Goal: Task Accomplishment & Management: Complete application form

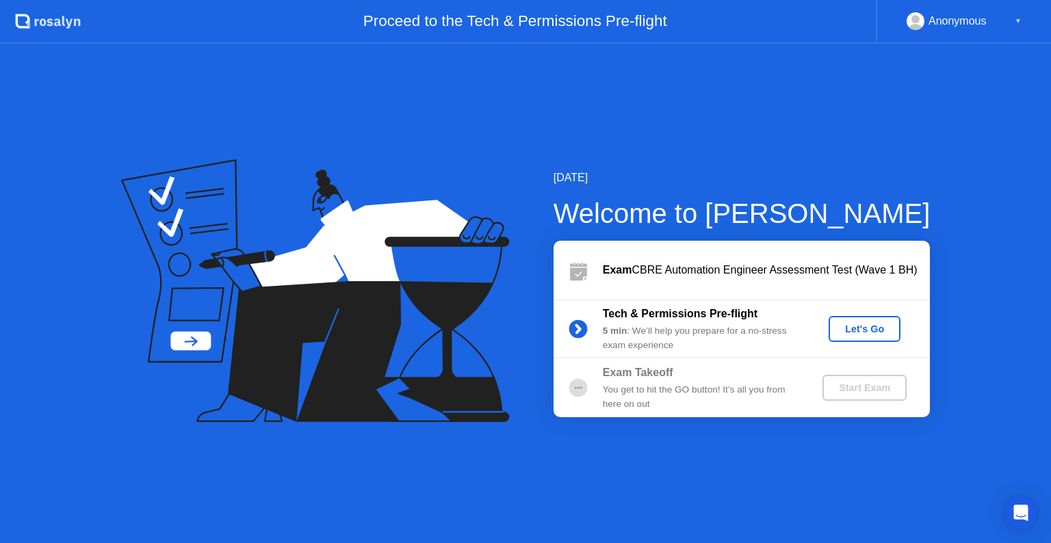
click at [860, 329] on div "Let's Go" at bounding box center [864, 329] width 61 height 11
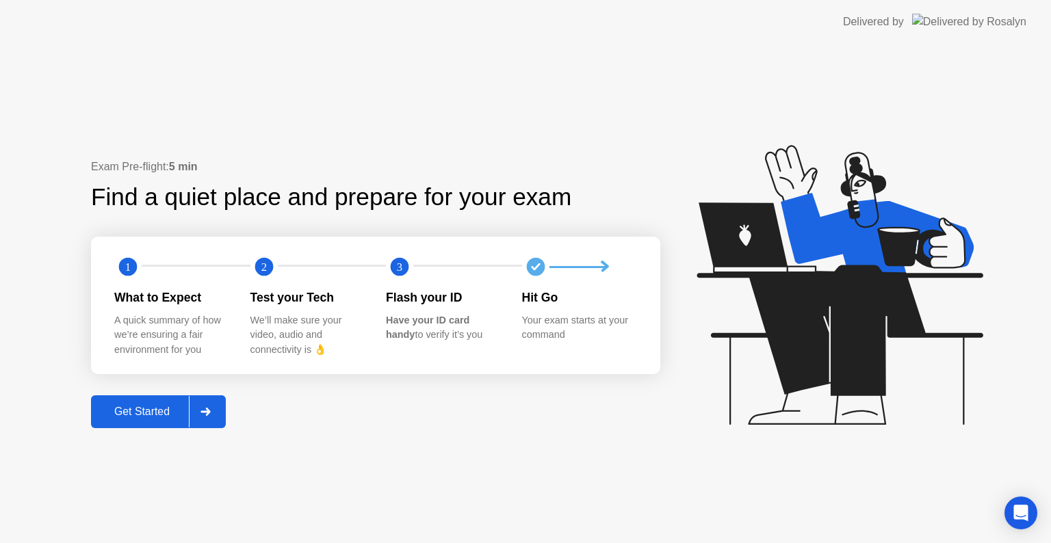
click at [154, 406] on div "Get Started" at bounding box center [142, 412] width 94 height 12
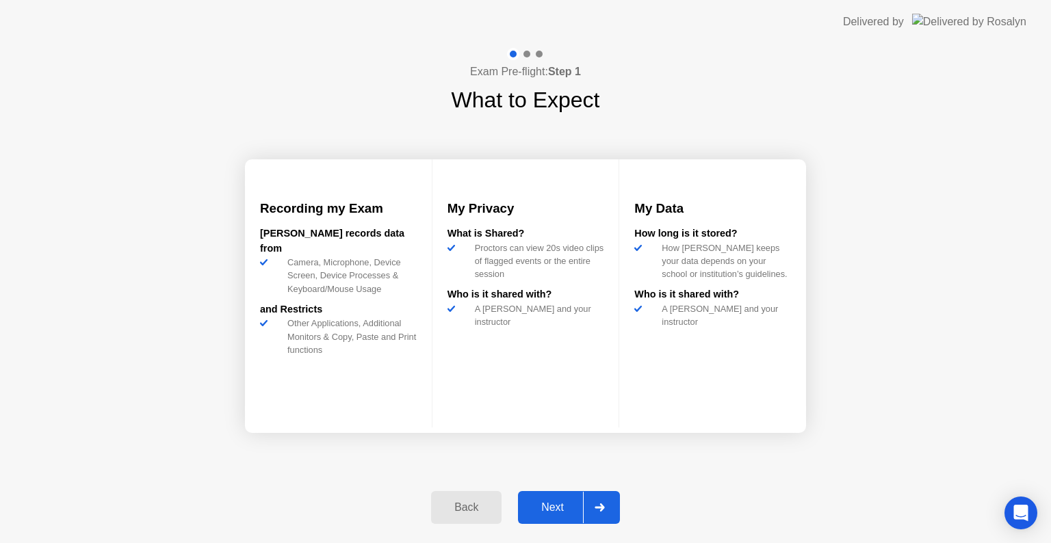
click at [549, 508] on div "Next" at bounding box center [552, 508] width 61 height 12
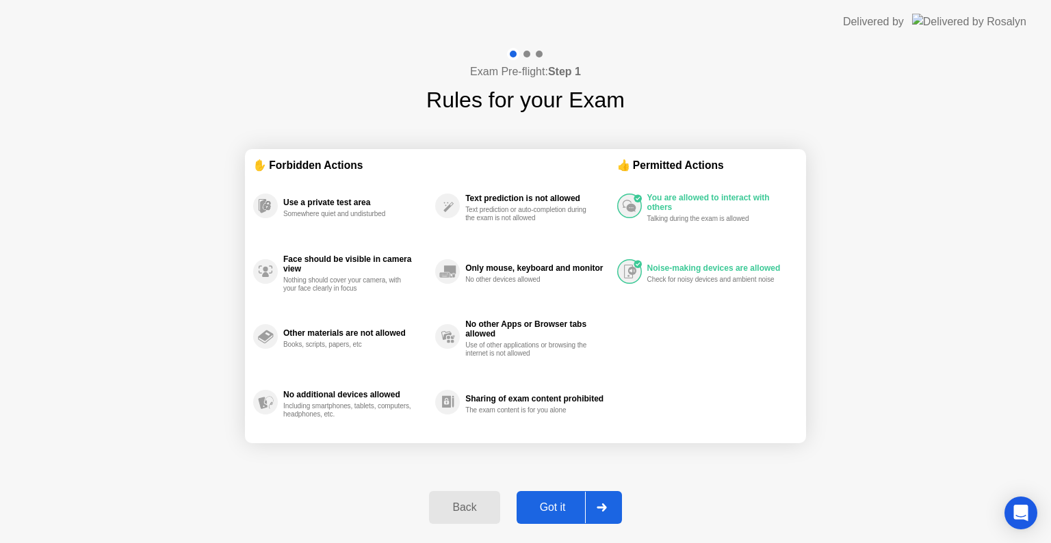
click at [549, 508] on div "Got it" at bounding box center [553, 508] width 64 height 12
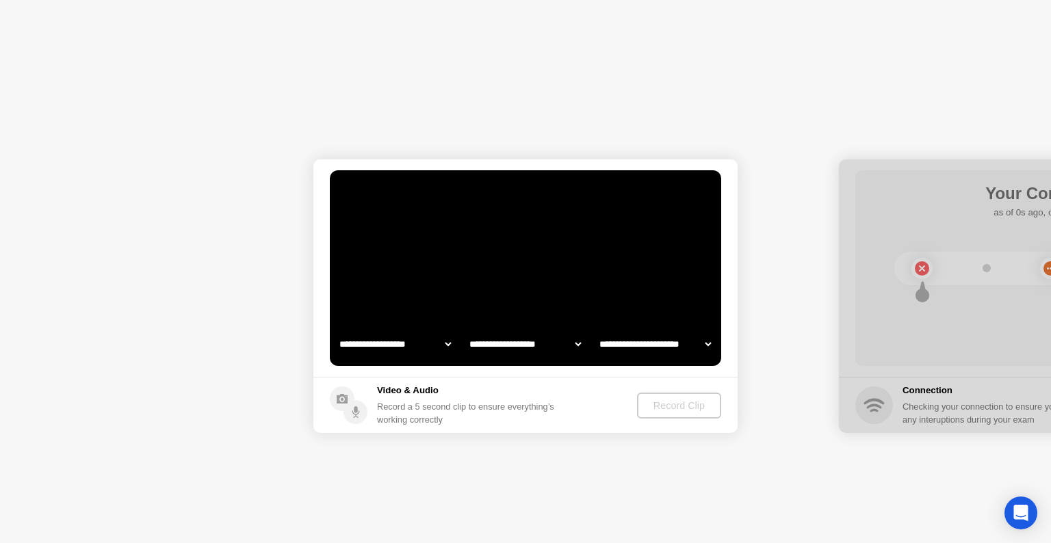
select select "**********"
select select "*******"
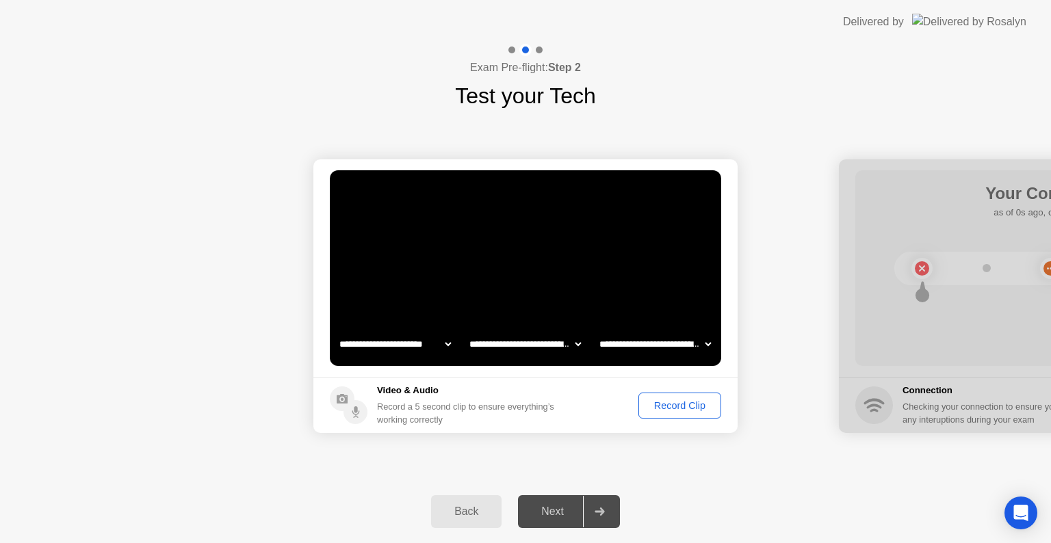
click at [660, 400] on div "Record Clip" at bounding box center [679, 405] width 73 height 11
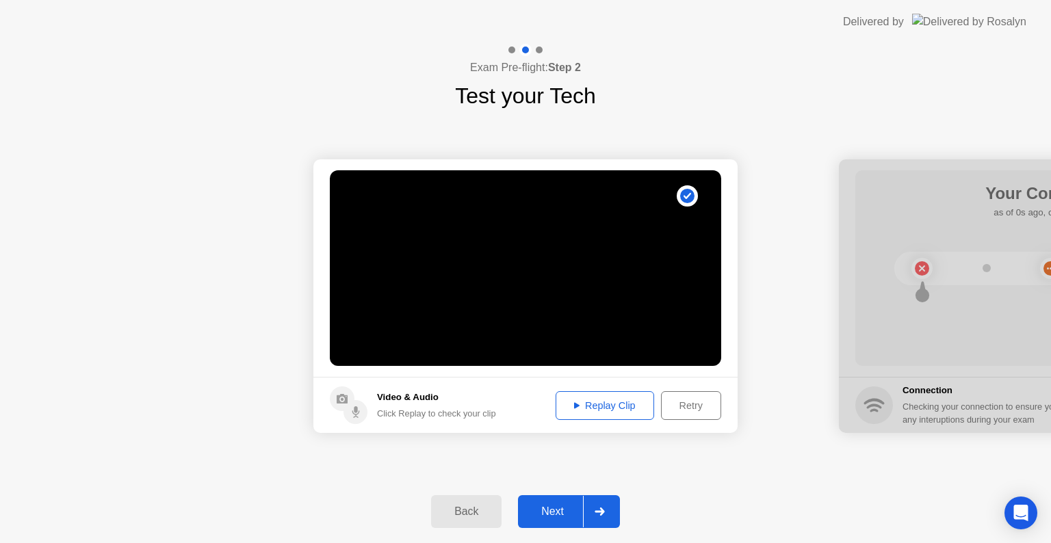
click at [544, 512] on div "Next" at bounding box center [552, 512] width 61 height 12
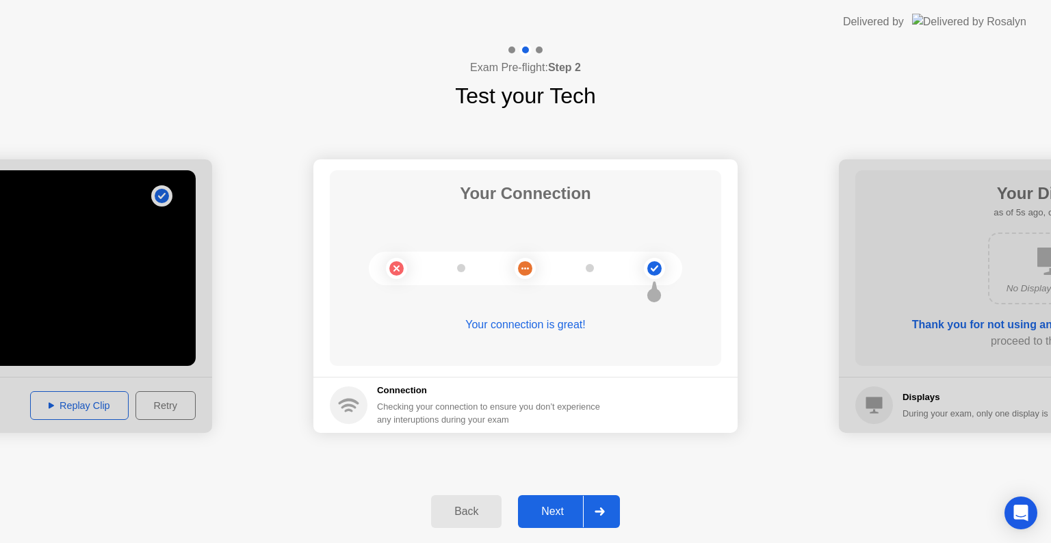
click at [548, 512] on div "Next" at bounding box center [552, 512] width 61 height 12
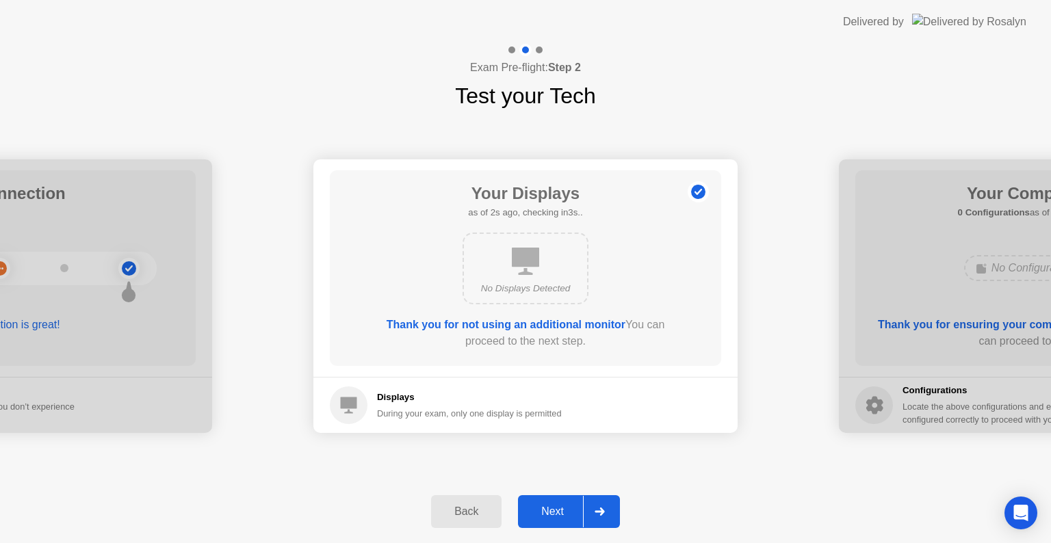
click at [548, 512] on div "Next" at bounding box center [552, 512] width 61 height 12
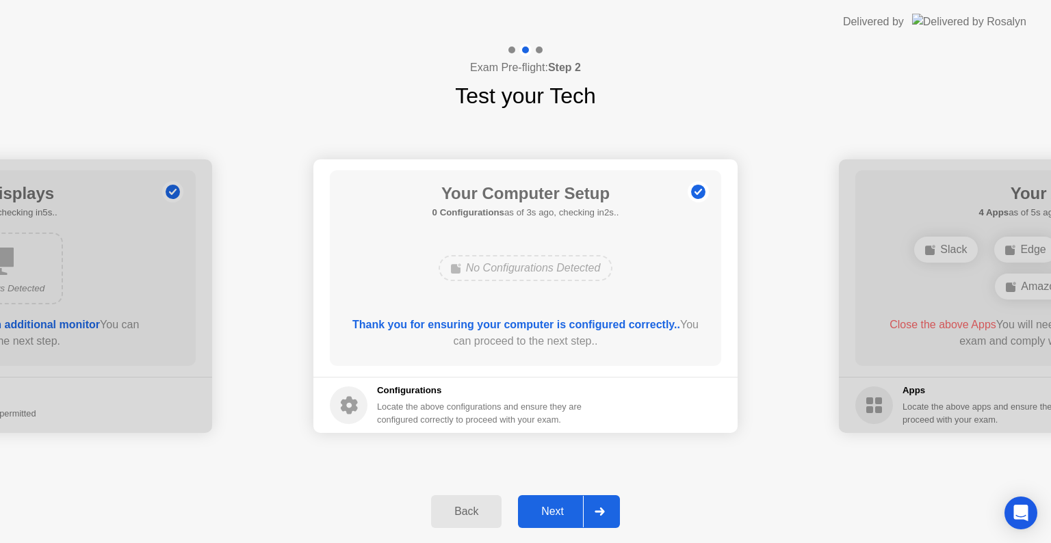
click at [548, 512] on div "Next" at bounding box center [552, 512] width 61 height 12
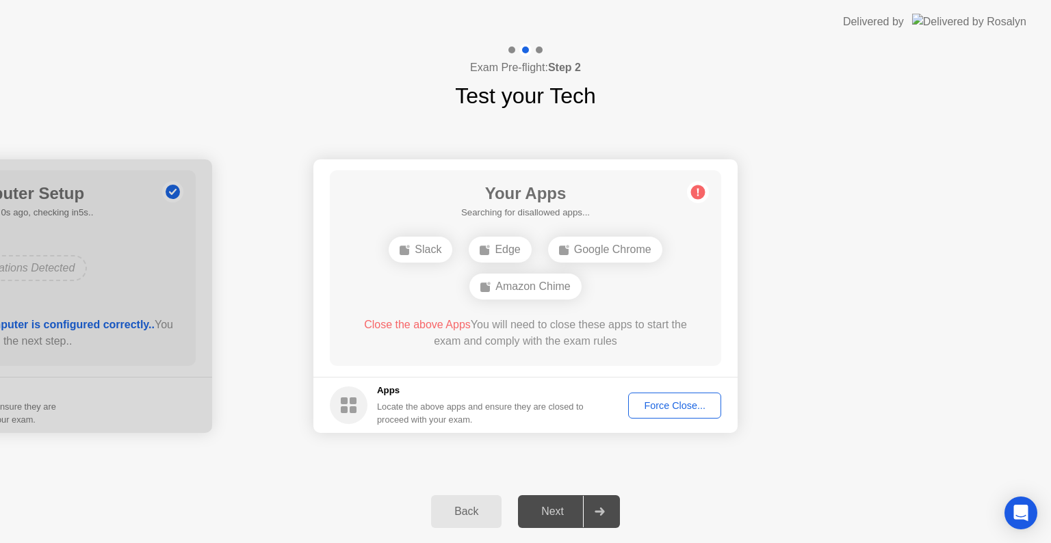
click at [688, 402] on div "Force Close..." at bounding box center [674, 405] width 83 height 11
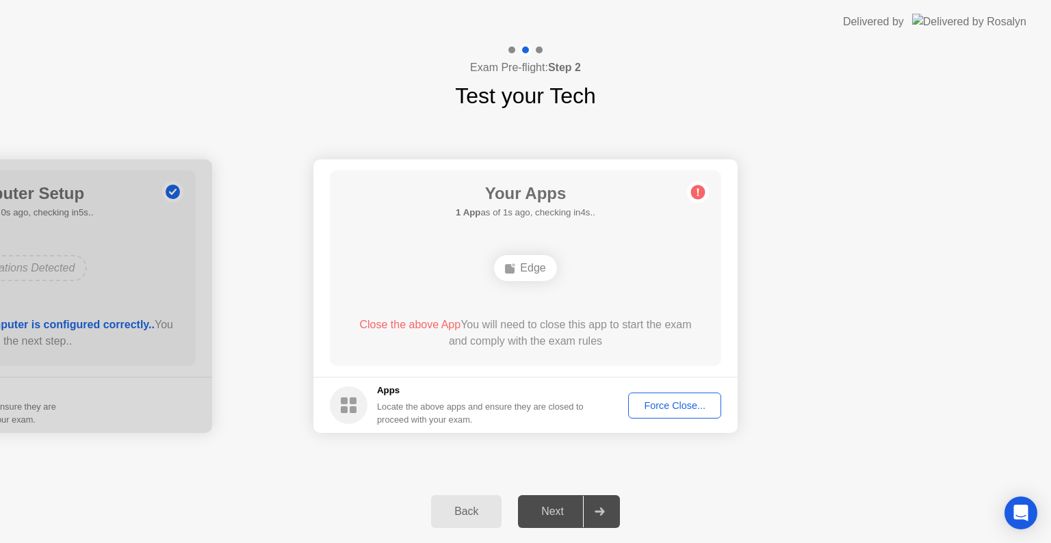
click at [647, 413] on button "Force Close..." at bounding box center [674, 406] width 93 height 26
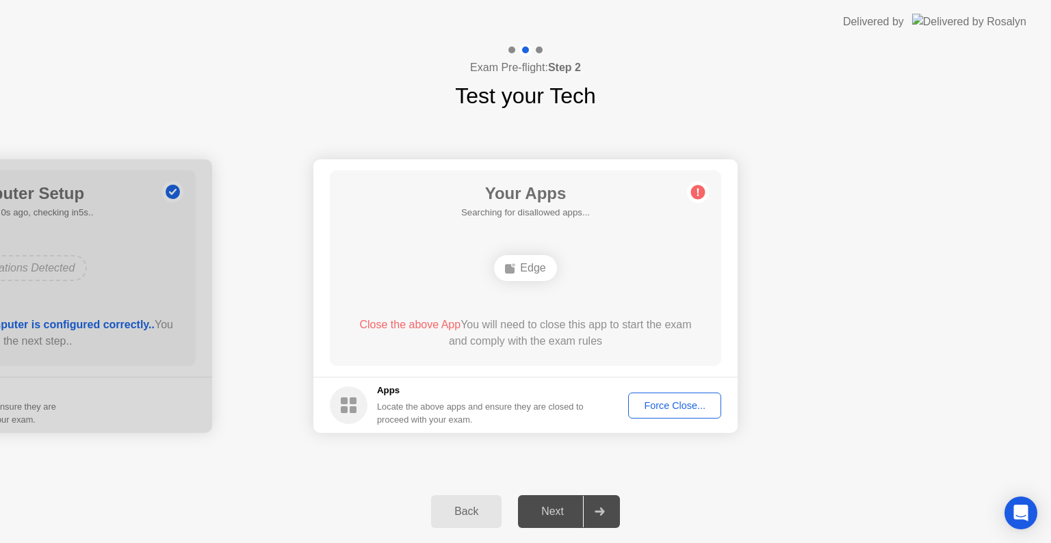
click at [548, 513] on div "Next" at bounding box center [552, 512] width 61 height 12
click at [556, 514] on div "Next" at bounding box center [552, 512] width 61 height 12
click at [663, 400] on div "Force Close..." at bounding box center [674, 405] width 83 height 11
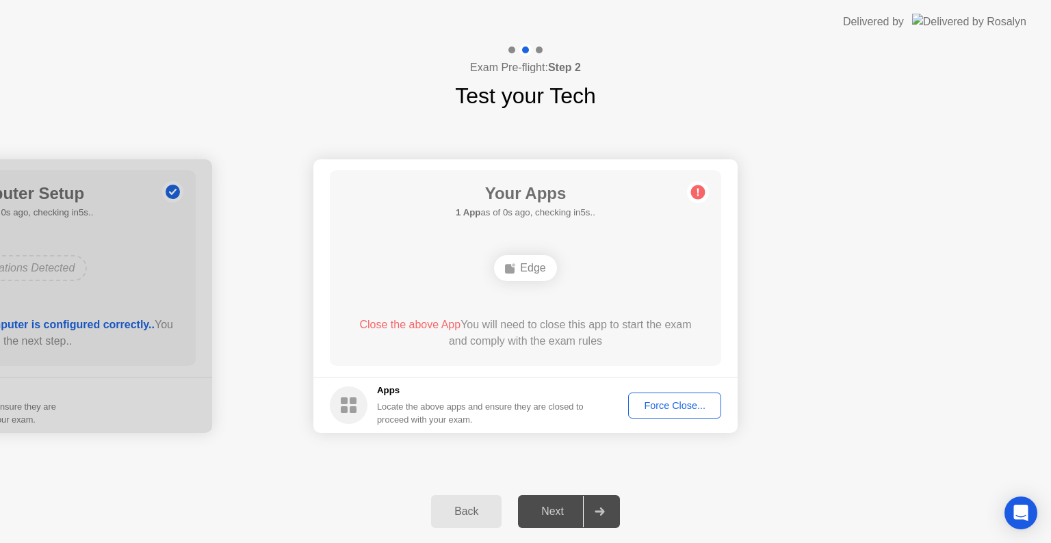
click at [542, 518] on div "Next" at bounding box center [552, 512] width 61 height 12
click at [348, 408] on circle at bounding box center [349, 406] width 38 height 38
click at [638, 409] on div "Force Close..." at bounding box center [674, 405] width 83 height 11
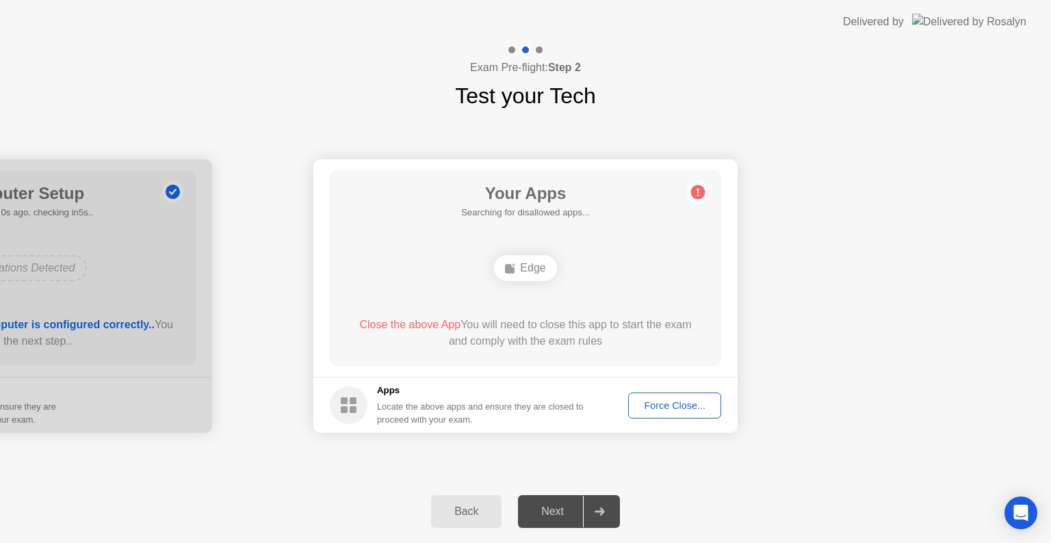
click at [542, 518] on div "Next" at bounding box center [552, 512] width 61 height 12
click at [663, 413] on button "Force Close..." at bounding box center [674, 406] width 93 height 26
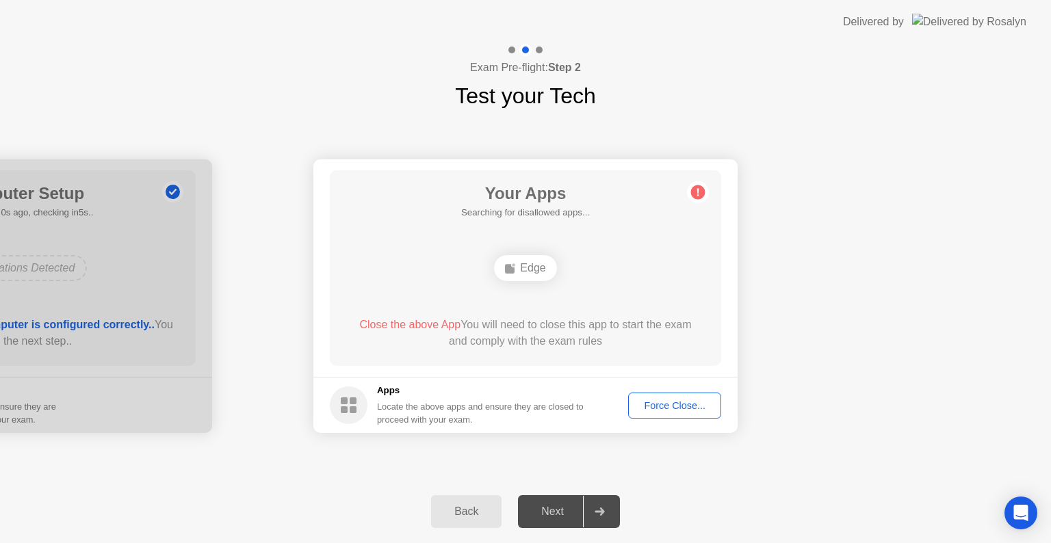
click at [654, 404] on div "Force Close..." at bounding box center [674, 405] width 83 height 11
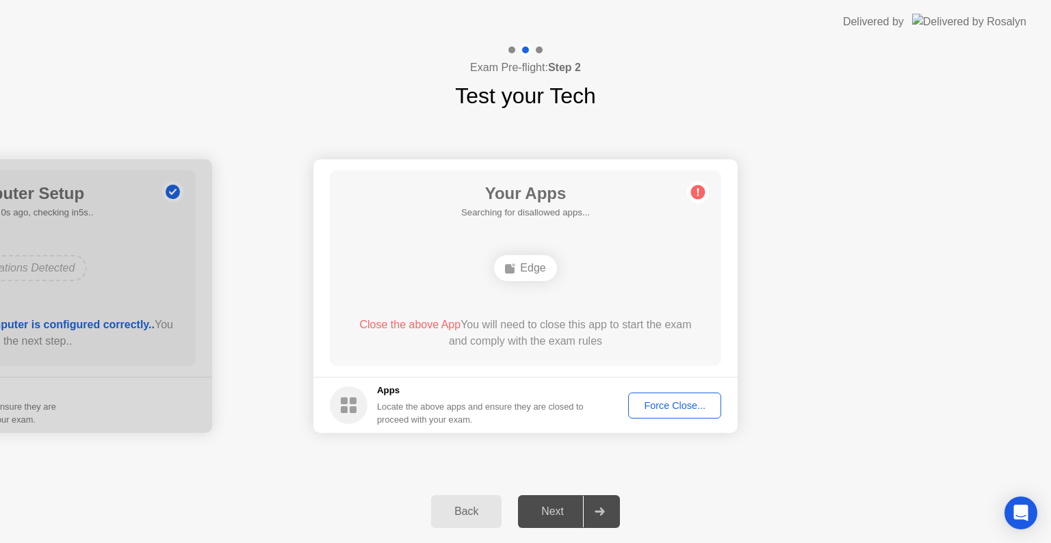
click at [642, 393] on button "Force Close..." at bounding box center [674, 406] width 93 height 26
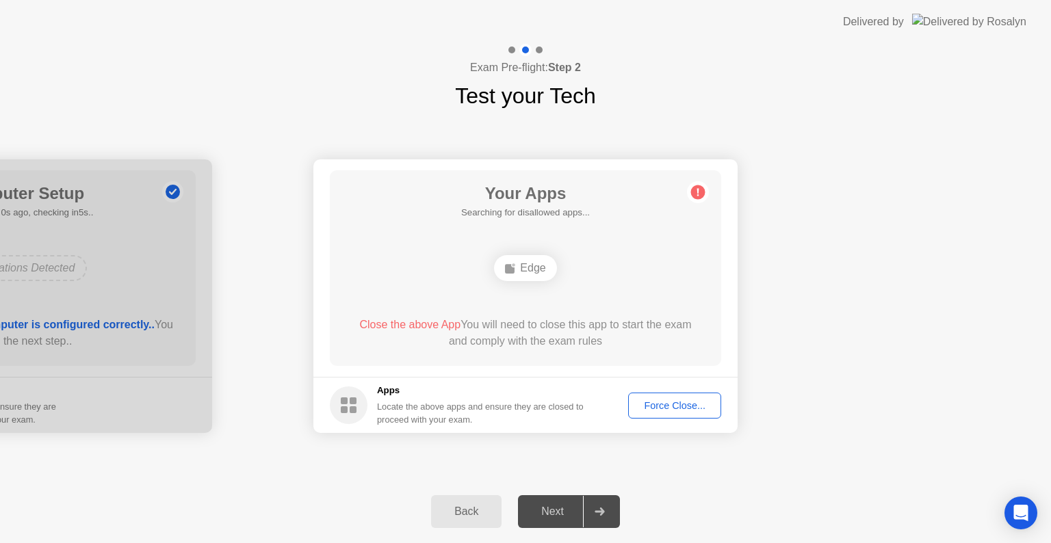
click at [605, 508] on icon at bounding box center [600, 512] width 10 height 8
click at [653, 407] on div "Force Close..." at bounding box center [674, 405] width 83 height 11
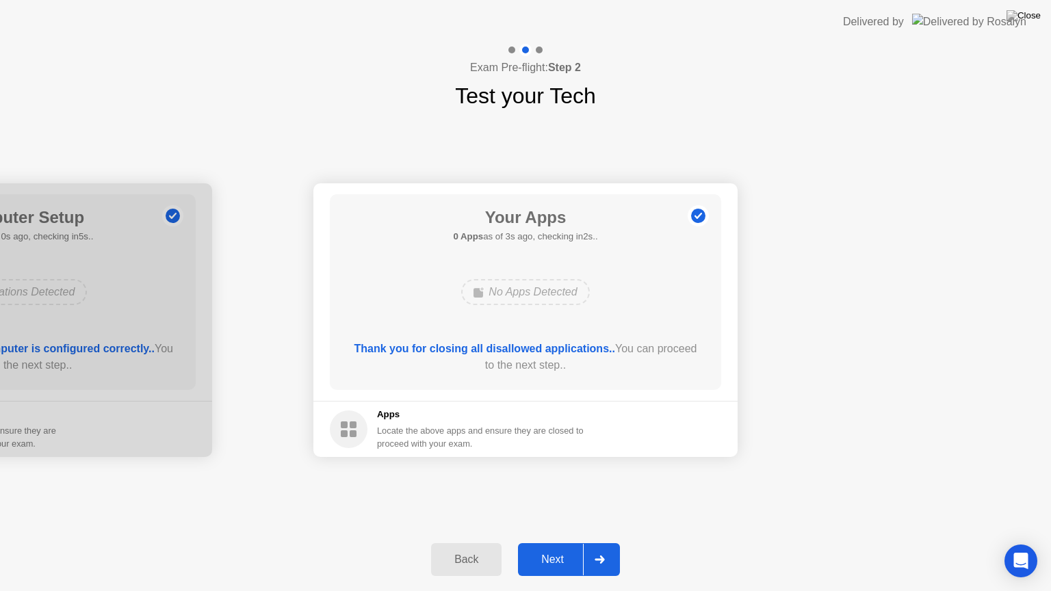
click at [556, 543] on div "Next" at bounding box center [552, 560] width 61 height 12
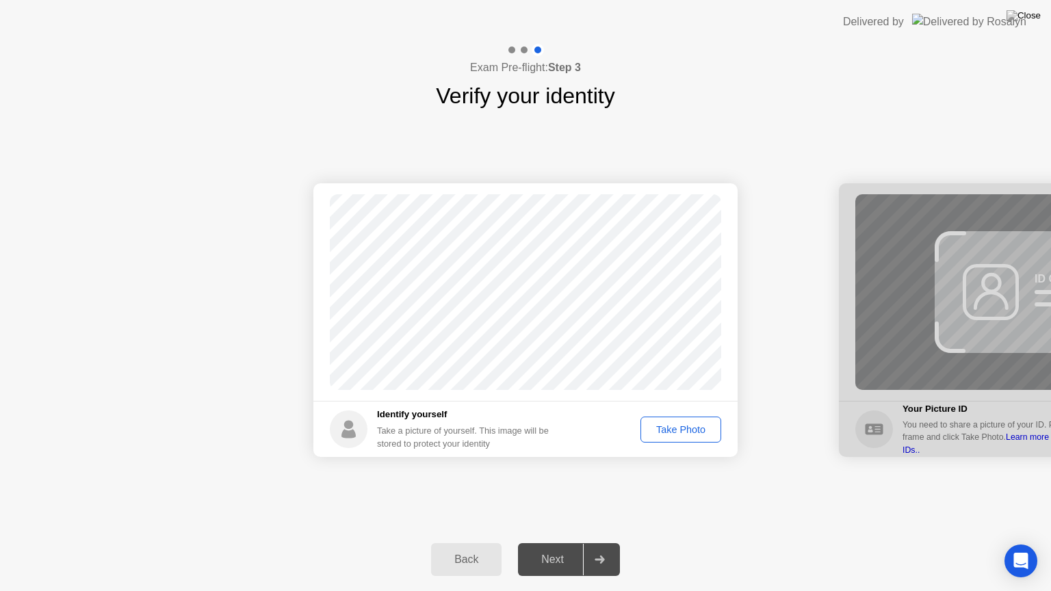
click at [680, 427] on div "Take Photo" at bounding box center [680, 429] width 71 height 11
click at [550, 543] on div "Next" at bounding box center [552, 560] width 61 height 12
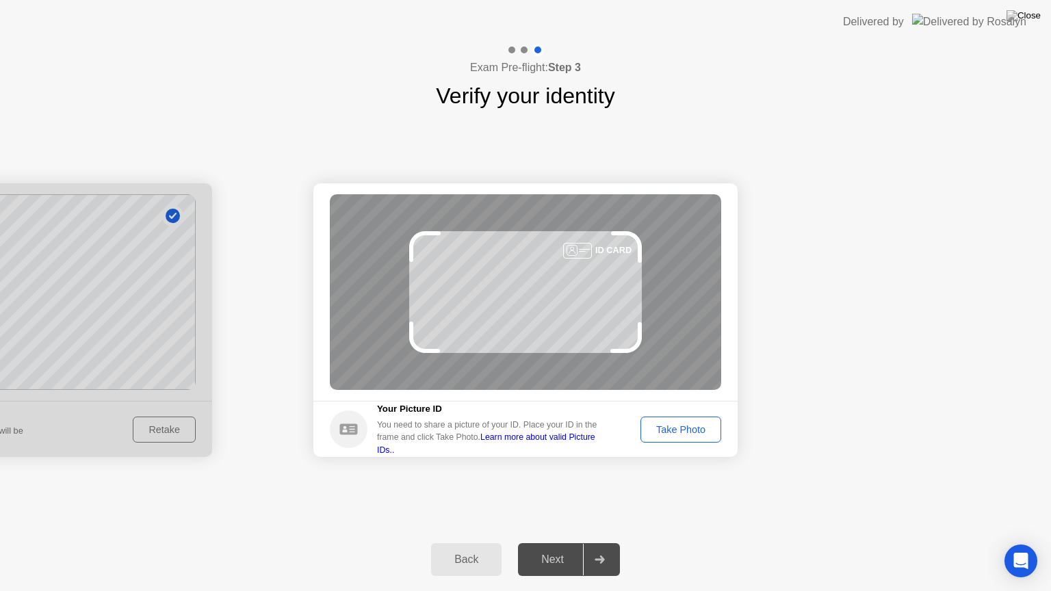
click at [653, 424] on div "Take Photo" at bounding box center [680, 429] width 71 height 11
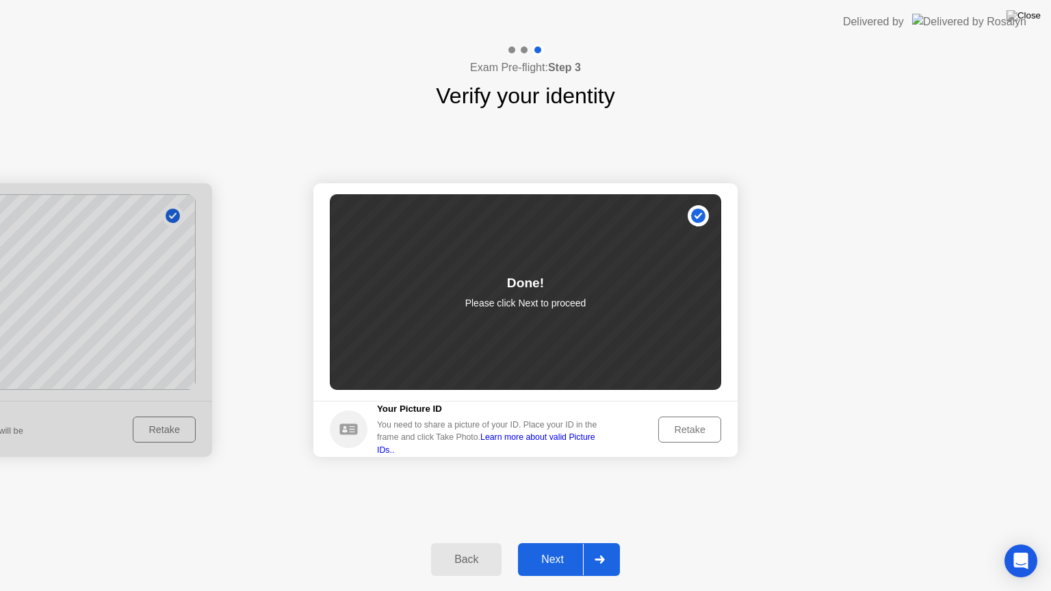
click at [544, 543] on div "Next" at bounding box center [552, 560] width 61 height 12
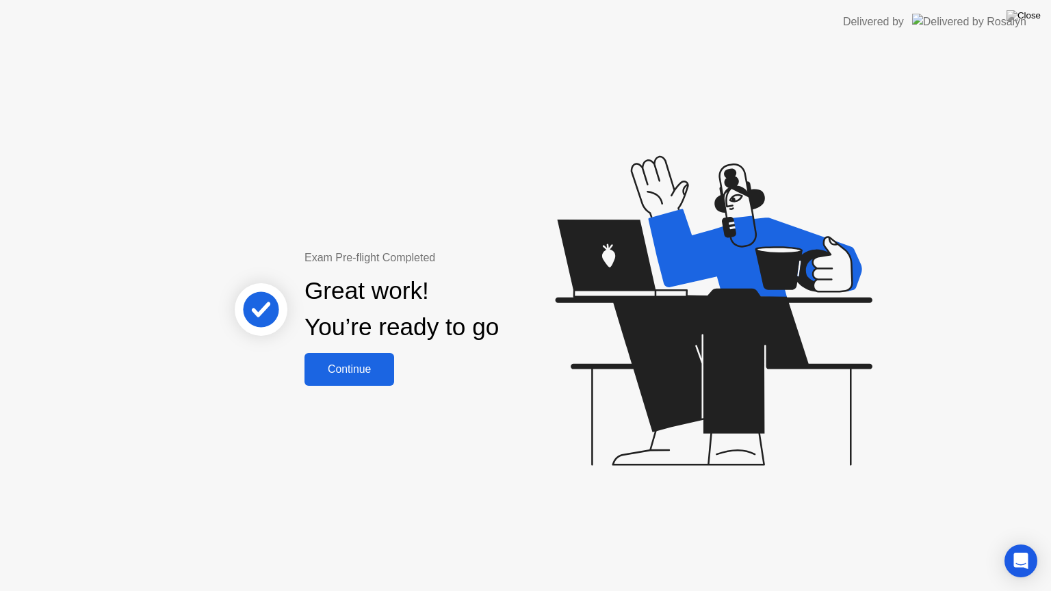
click at [363, 366] on div "Continue" at bounding box center [349, 369] width 81 height 12
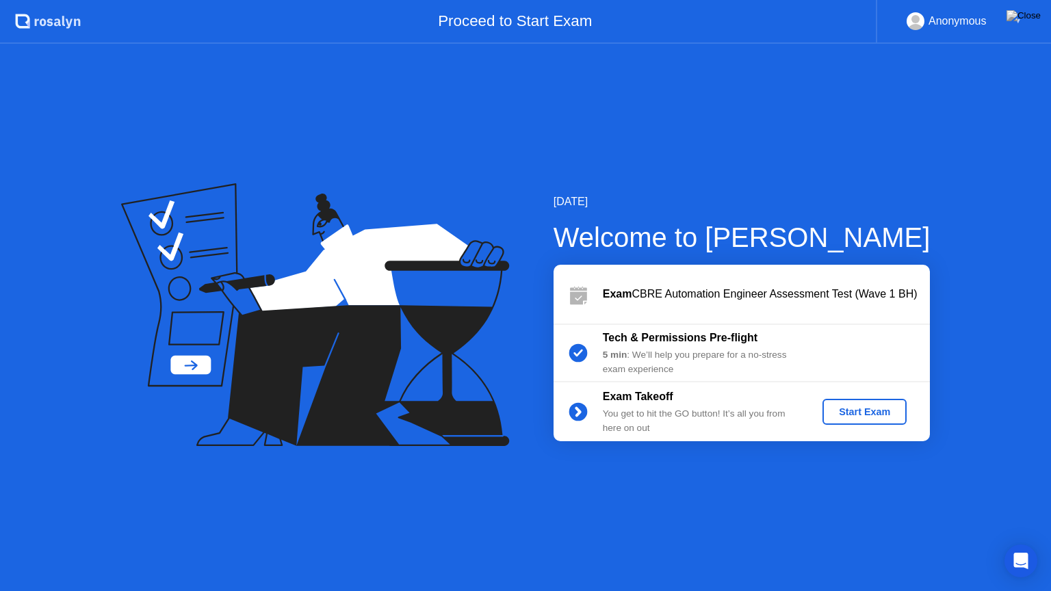
click at [844, 411] on div "Start Exam" at bounding box center [864, 412] width 73 height 11
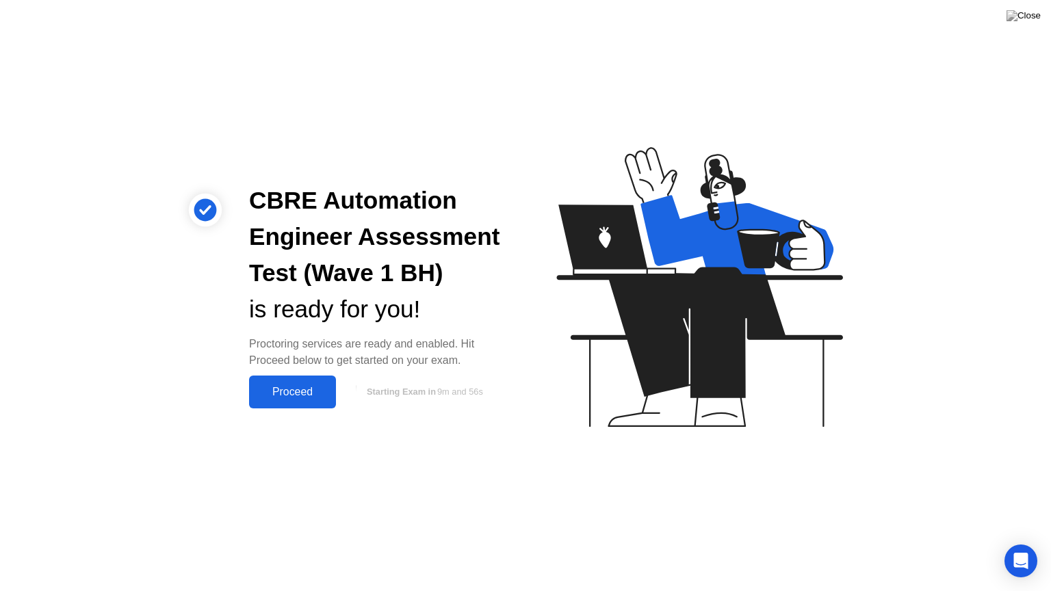
click at [289, 387] on div "Proceed" at bounding box center [292, 392] width 79 height 12
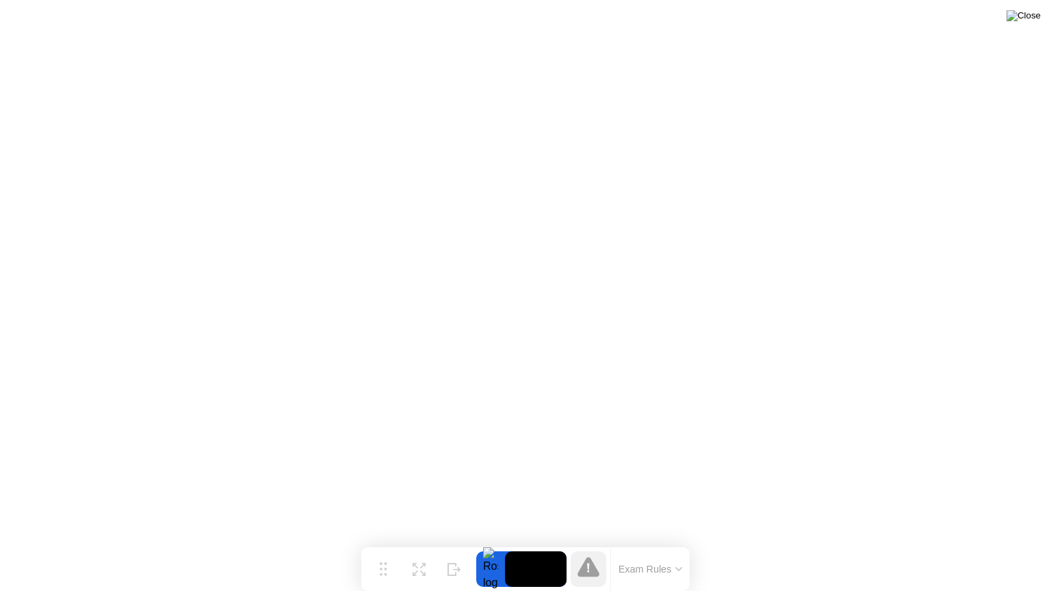
click at [1031, 16] on img at bounding box center [1024, 15] width 34 height 11
